Goal: Use online tool/utility: Utilize a website feature to perform a specific function

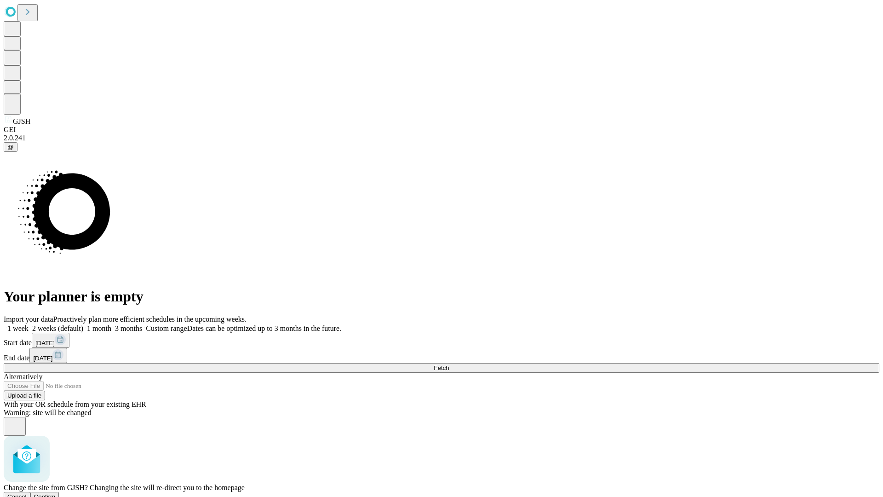
click at [56, 493] on span "Confirm" at bounding box center [45, 496] width 22 height 7
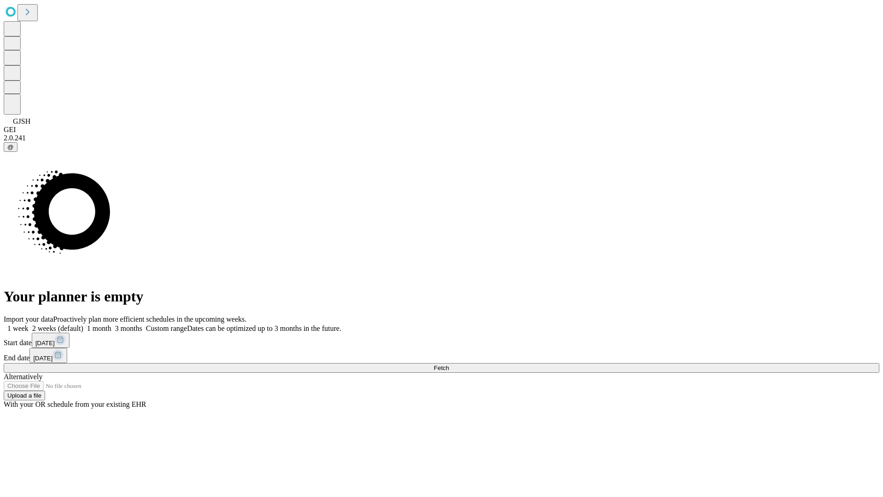
click at [29, 324] on label "1 week" at bounding box center [16, 328] width 25 height 8
click at [449, 364] on span "Fetch" at bounding box center [441, 367] width 15 height 7
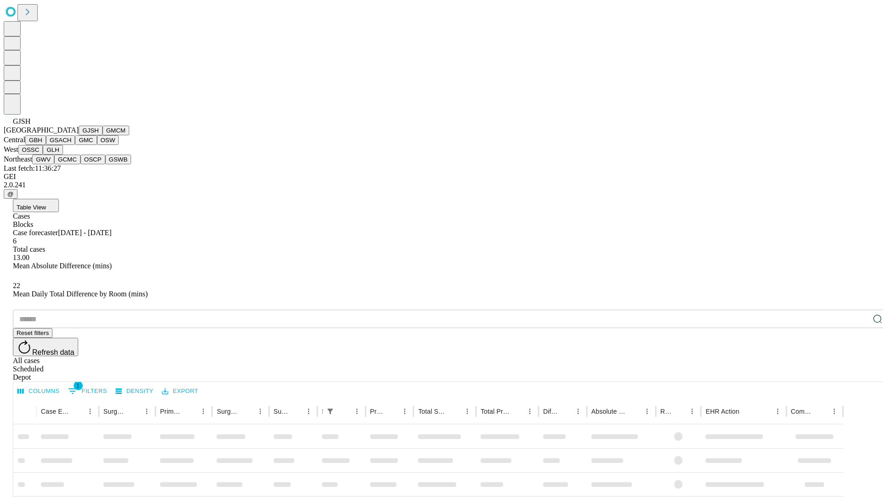
click at [103, 135] on button "GMCM" at bounding box center [116, 131] width 27 height 10
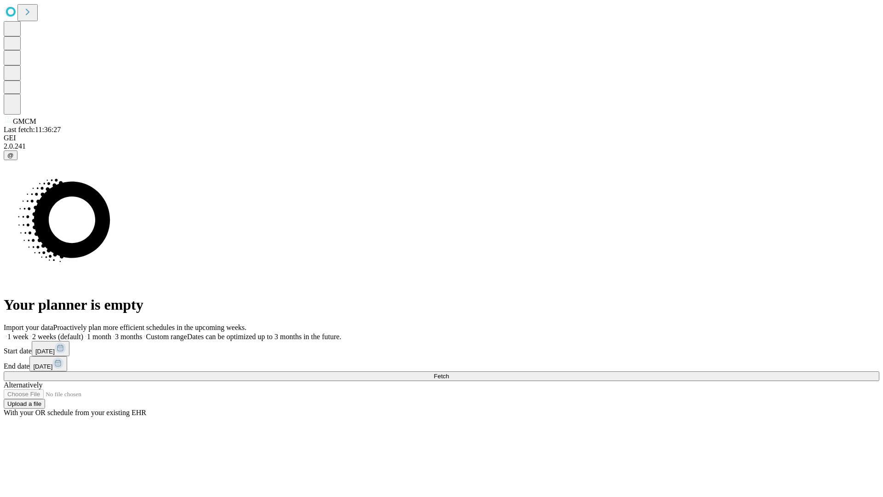
click at [29, 333] on label "1 week" at bounding box center [16, 337] width 25 height 8
click at [449, 373] on span "Fetch" at bounding box center [441, 376] width 15 height 7
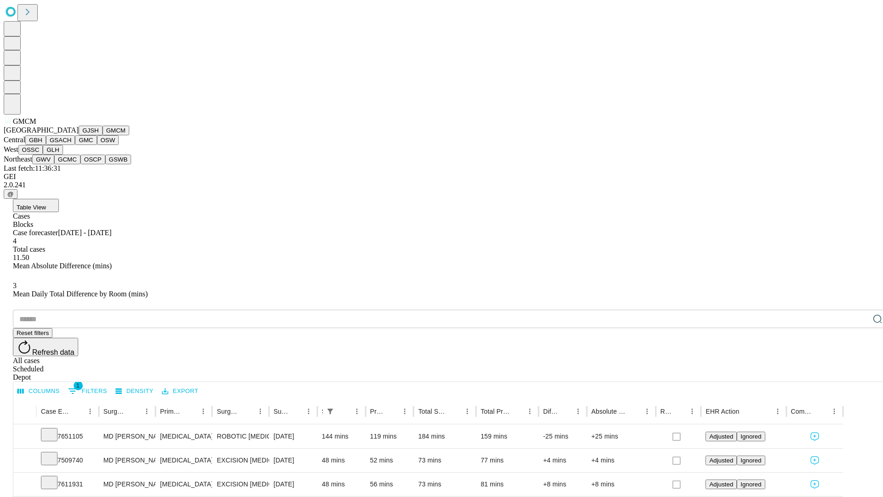
click at [46, 145] on button "GBH" at bounding box center [35, 140] width 21 height 10
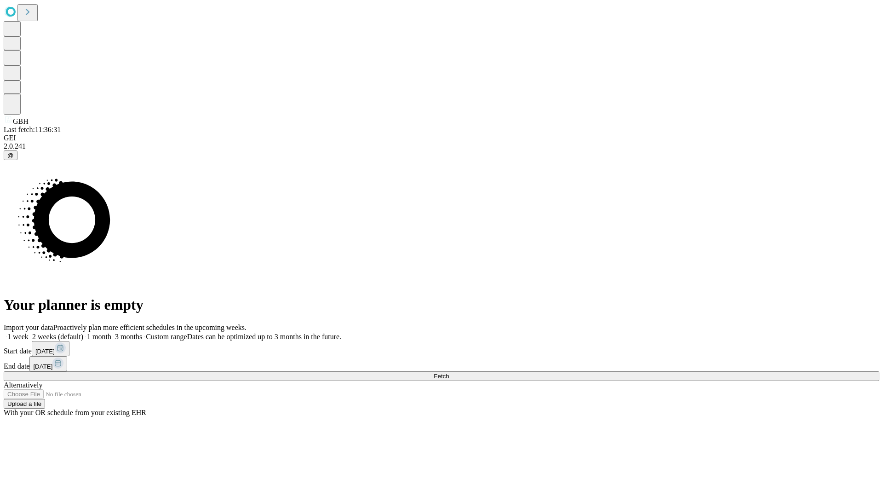
click at [449, 373] on span "Fetch" at bounding box center [441, 376] width 15 height 7
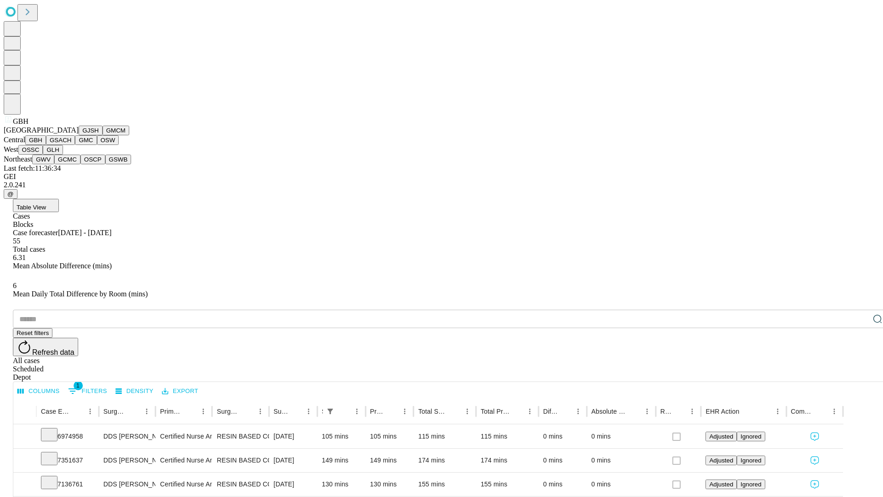
click at [71, 145] on button "GSACH" at bounding box center [60, 140] width 29 height 10
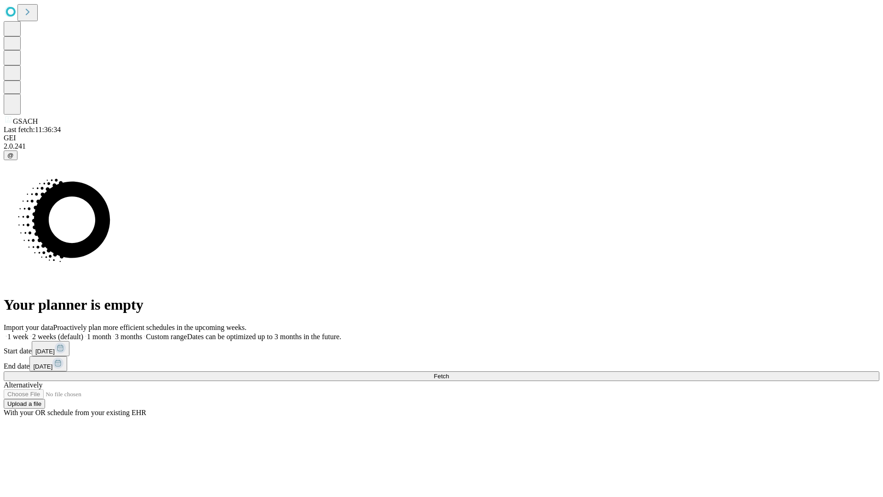
click at [29, 333] on label "1 week" at bounding box center [16, 337] width 25 height 8
click at [449, 373] on span "Fetch" at bounding box center [441, 376] width 15 height 7
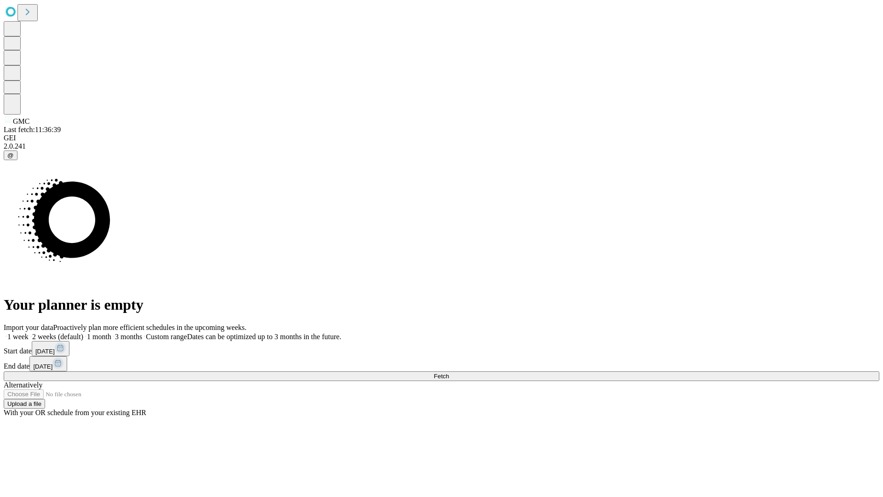
click at [29, 333] on label "1 week" at bounding box center [16, 337] width 25 height 8
click at [449, 373] on span "Fetch" at bounding box center [441, 376] width 15 height 7
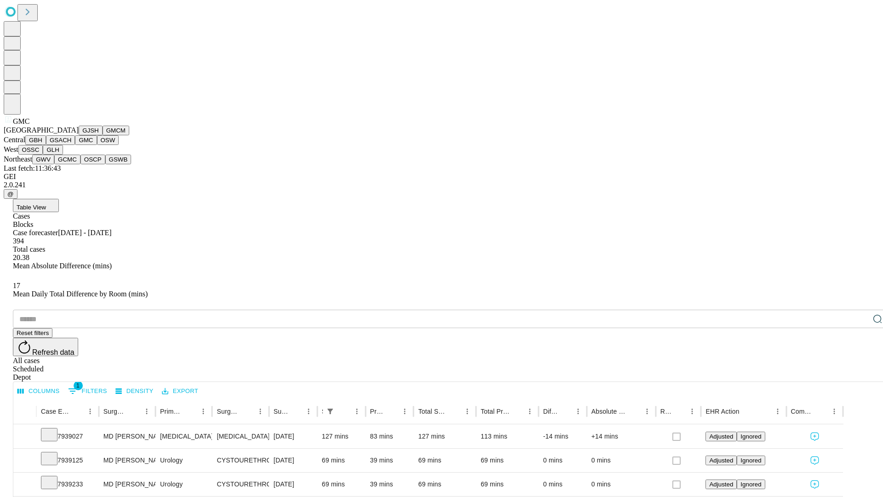
click at [97, 145] on button "OSW" at bounding box center [108, 140] width 22 height 10
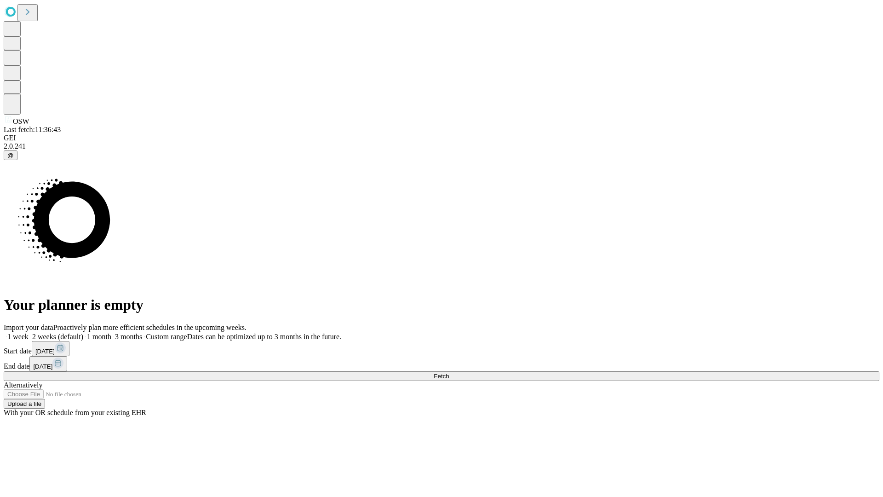
click at [29, 333] on label "1 week" at bounding box center [16, 337] width 25 height 8
click at [449, 373] on span "Fetch" at bounding box center [441, 376] width 15 height 7
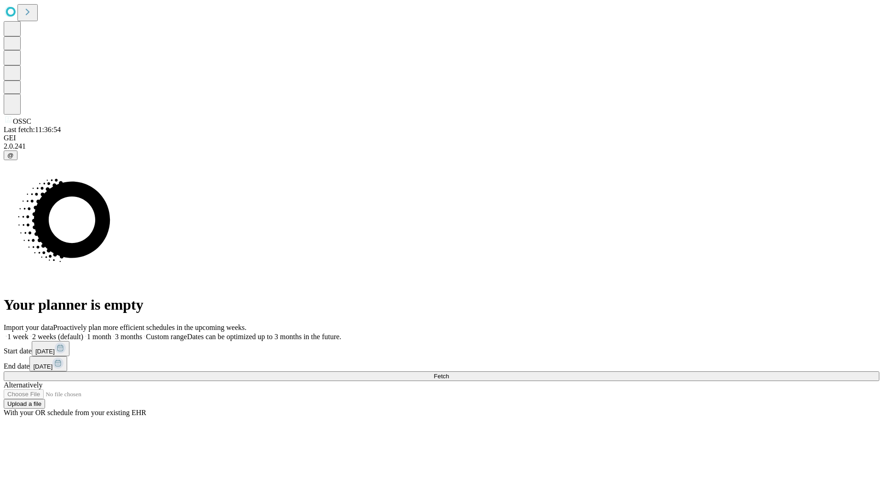
click at [29, 333] on label "1 week" at bounding box center [16, 337] width 25 height 8
click at [449, 373] on span "Fetch" at bounding box center [441, 376] width 15 height 7
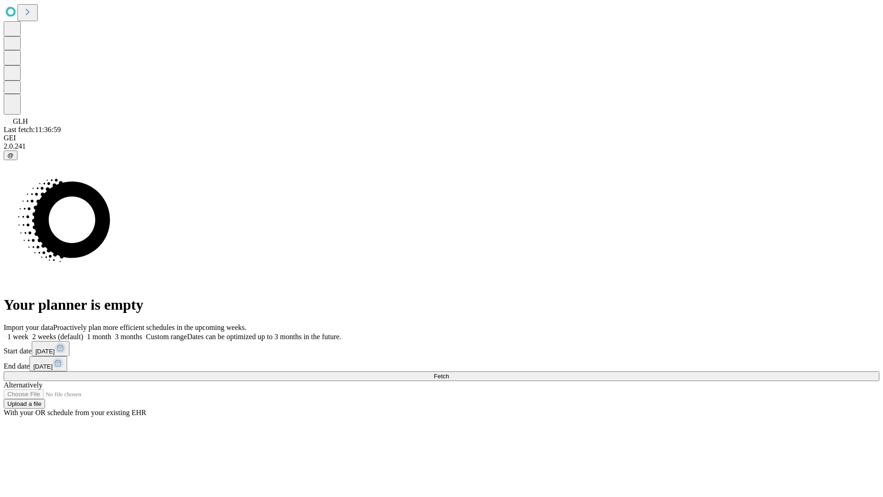
click at [449, 373] on span "Fetch" at bounding box center [441, 376] width 15 height 7
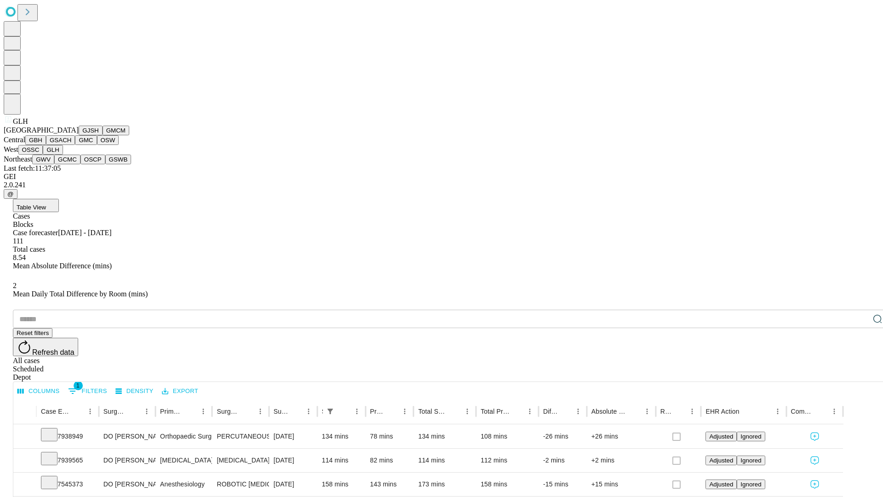
click at [54, 164] on button "GWV" at bounding box center [43, 160] width 22 height 10
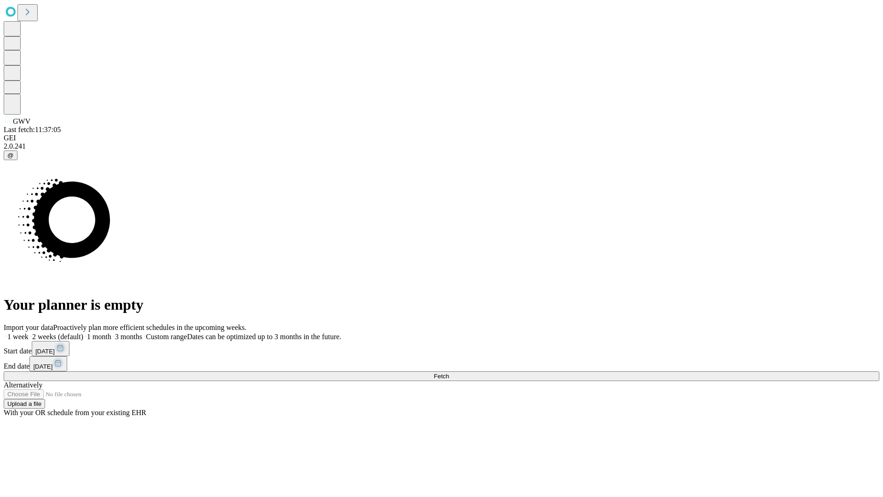
click at [29, 333] on label "1 week" at bounding box center [16, 337] width 25 height 8
click at [449, 373] on span "Fetch" at bounding box center [441, 376] width 15 height 7
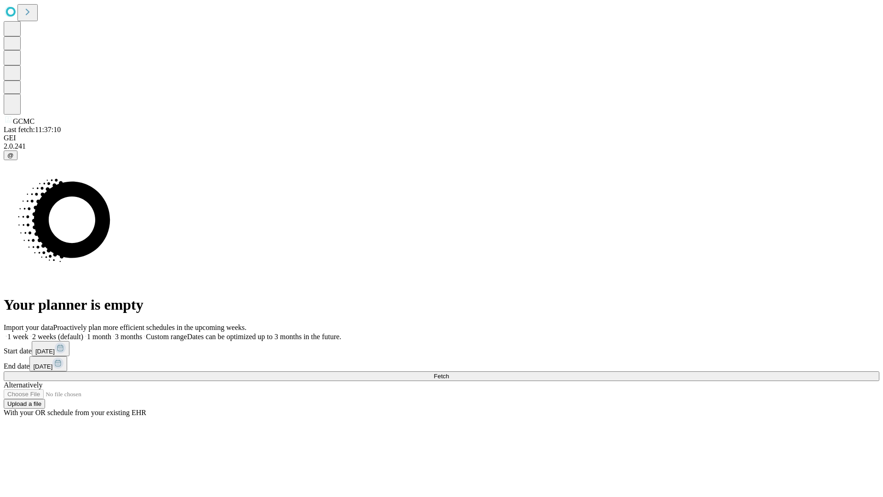
click at [29, 333] on label "1 week" at bounding box center [16, 337] width 25 height 8
click at [449, 373] on span "Fetch" at bounding box center [441, 376] width 15 height 7
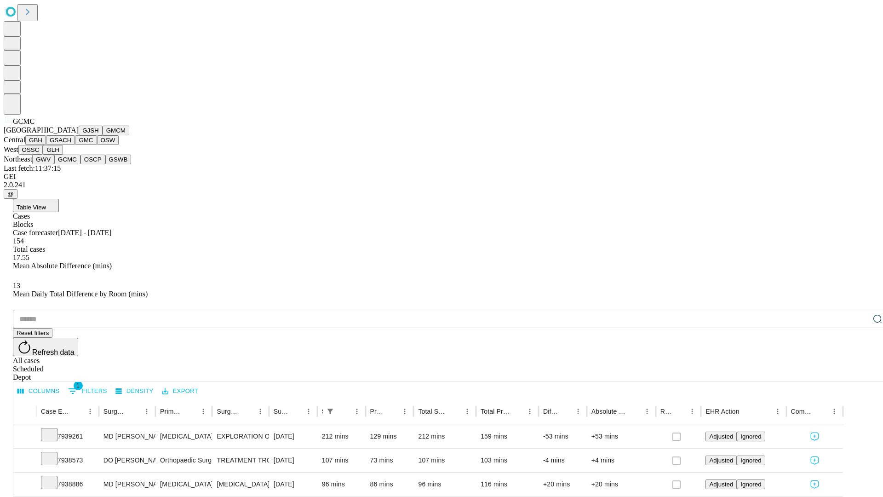
click at [81, 164] on button "OSCP" at bounding box center [93, 160] width 25 height 10
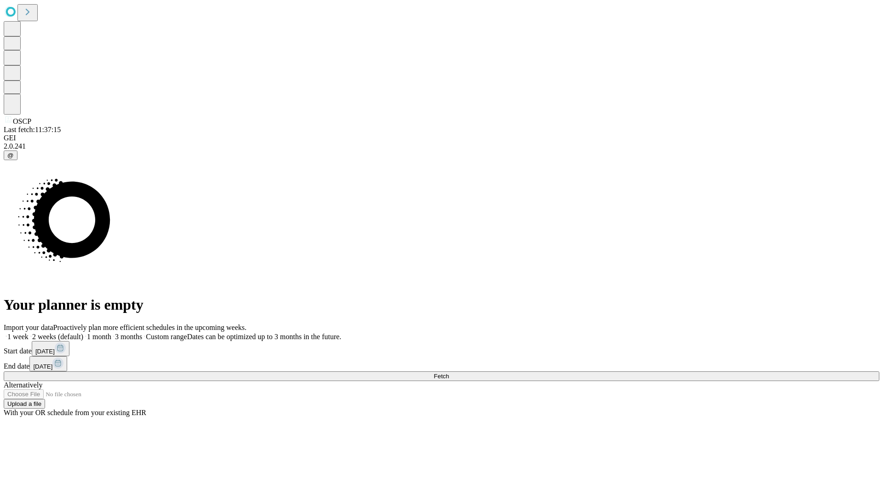
click at [29, 333] on label "1 week" at bounding box center [16, 337] width 25 height 8
click at [449, 373] on span "Fetch" at bounding box center [441, 376] width 15 height 7
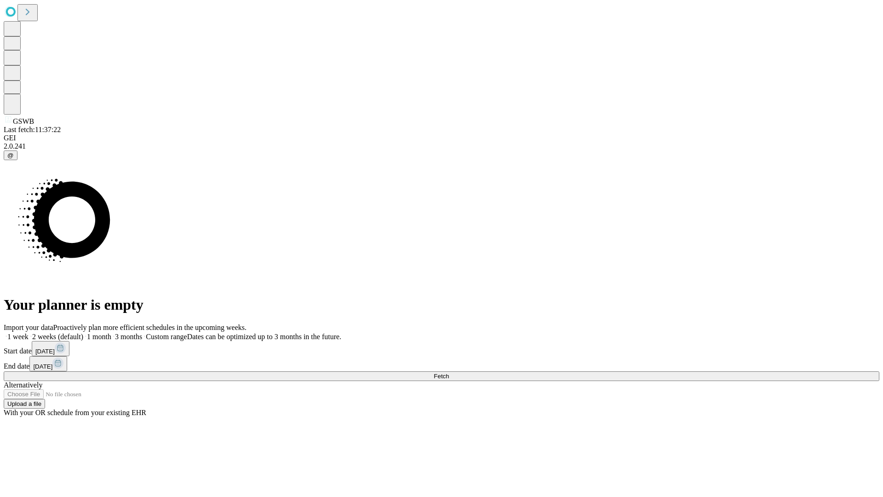
click at [29, 333] on label "1 week" at bounding box center [16, 337] width 25 height 8
click at [449, 373] on span "Fetch" at bounding box center [441, 376] width 15 height 7
